Goal: Task Accomplishment & Management: Manage account settings

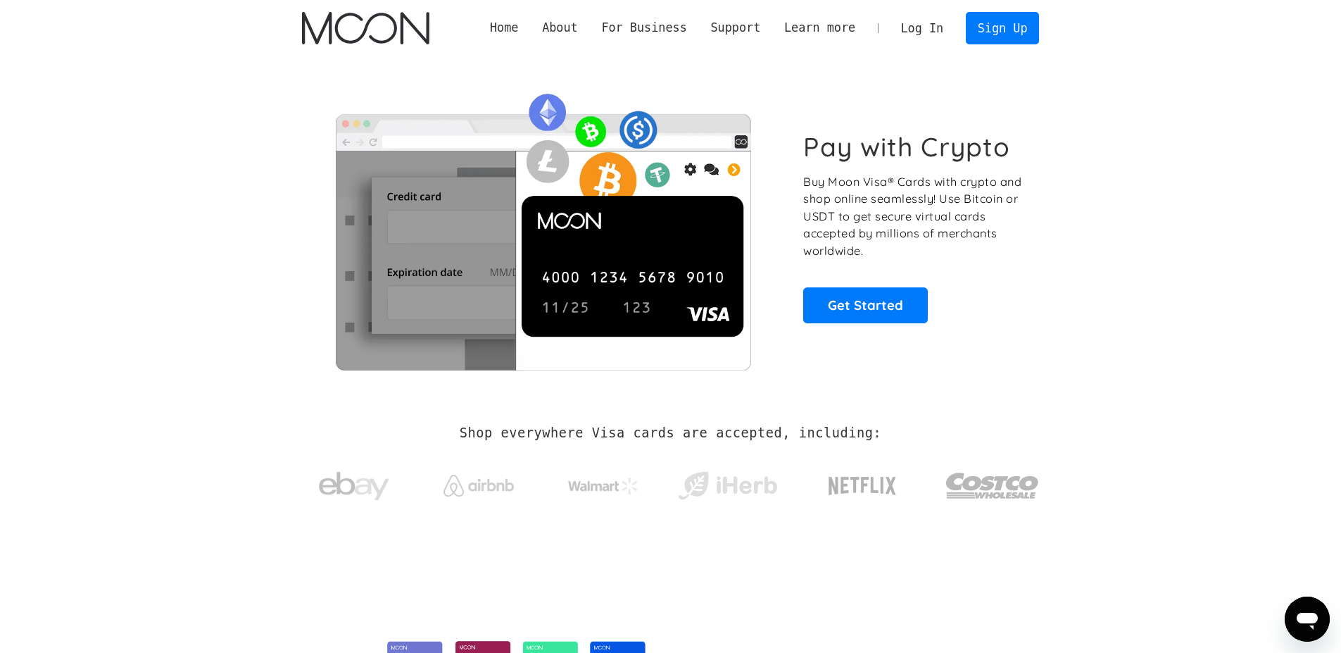
click at [903, 30] on link "Log In" at bounding box center [922, 28] width 66 height 31
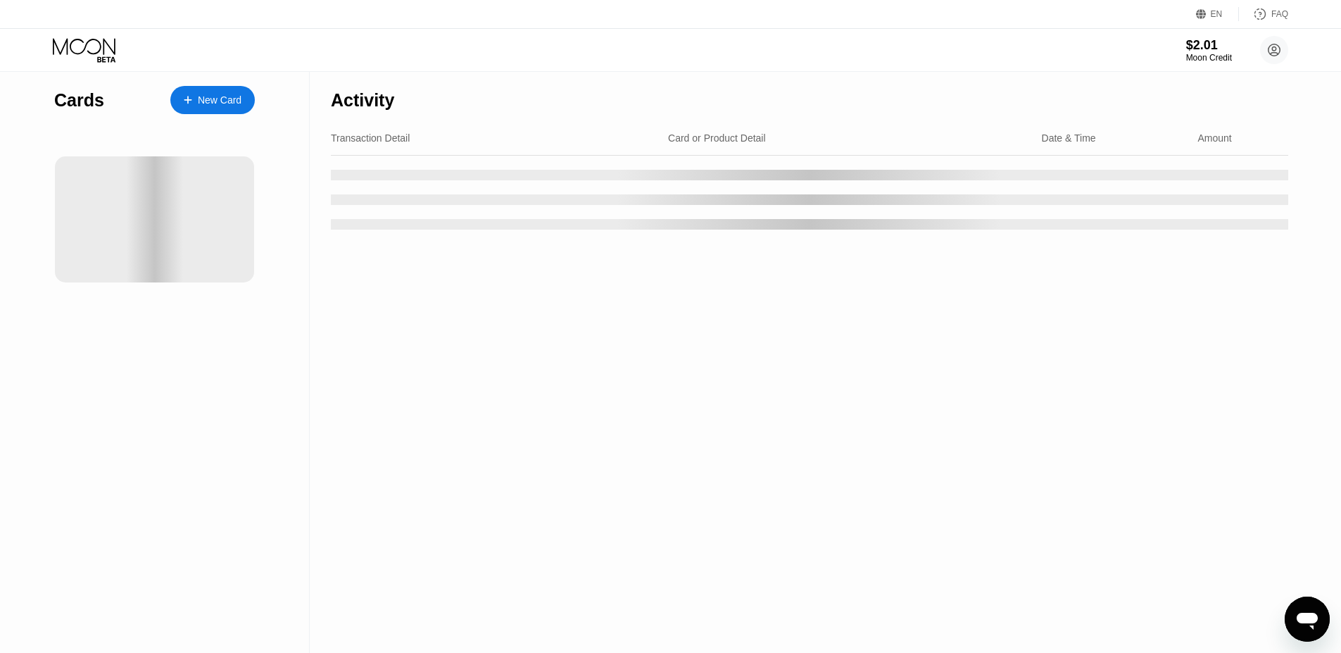
click at [392, 63] on div "$2.01 Moon Credit [EMAIL_ADDRESS][DOMAIN_NAME]  Home Settings Support Careers …" at bounding box center [670, 50] width 1341 height 42
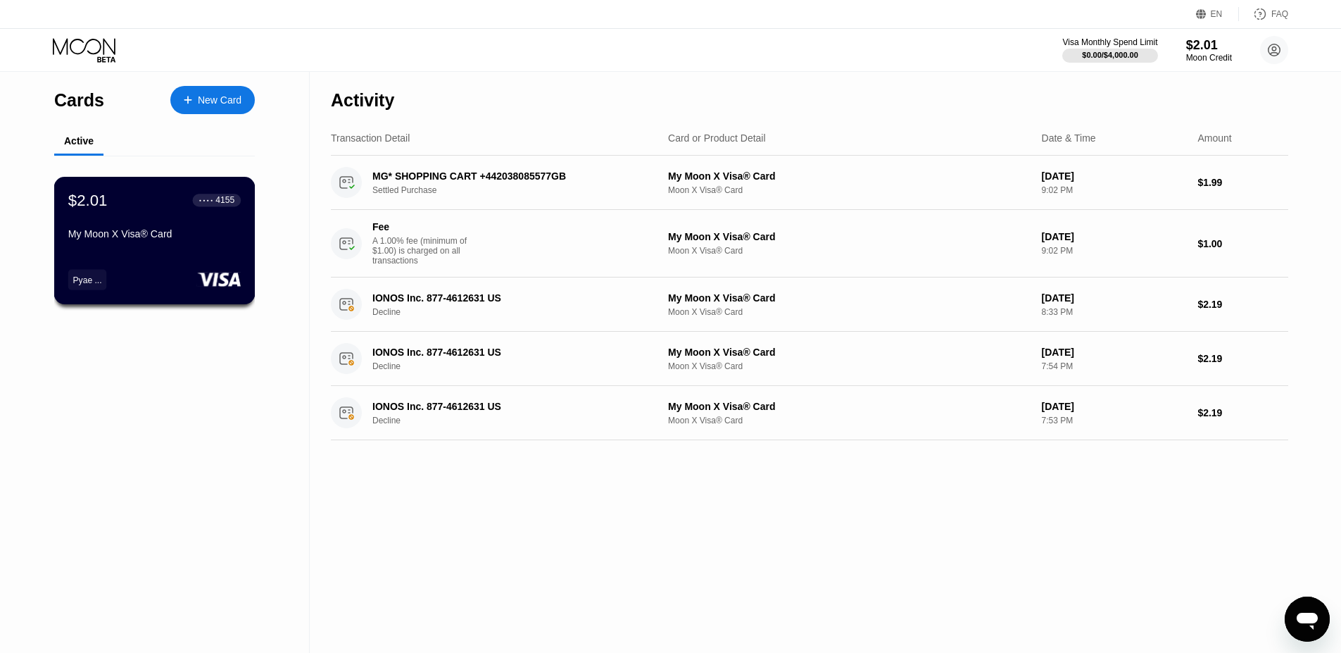
click at [189, 239] on div "My Moon X Visa® Card" at bounding box center [154, 233] width 172 height 11
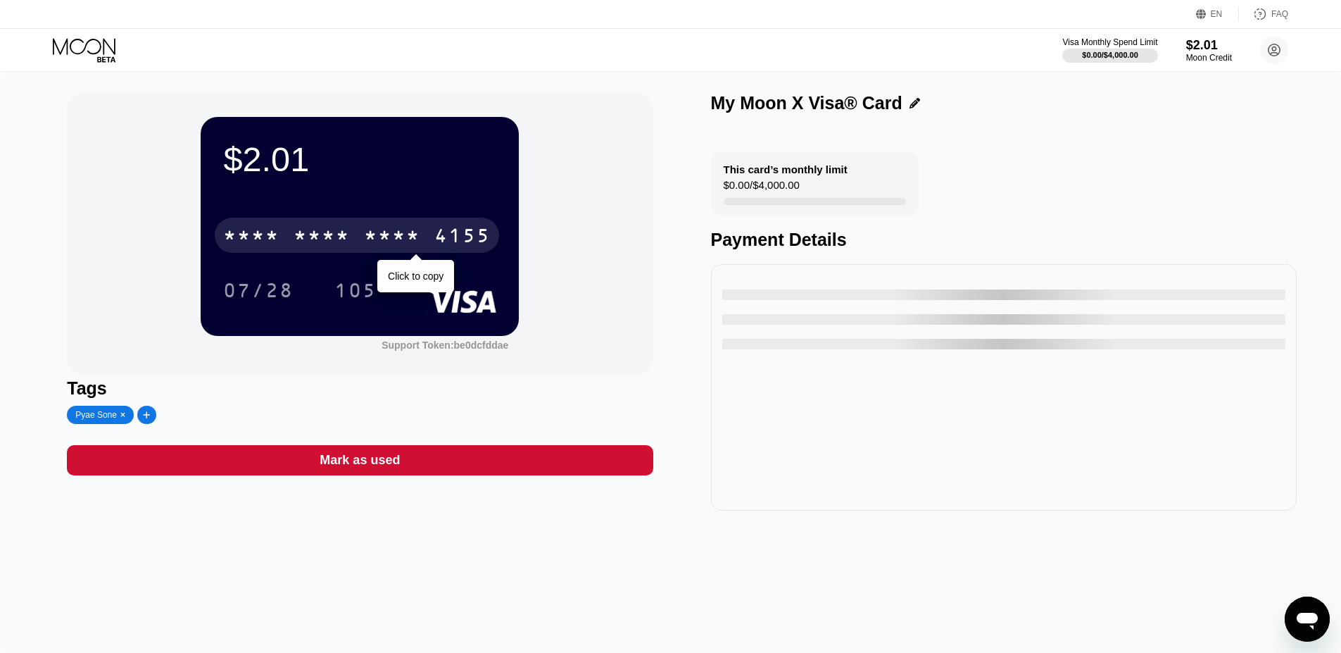
click at [403, 237] on div "* * * *" at bounding box center [392, 237] width 56 height 23
